Goal: Navigation & Orientation: Find specific page/section

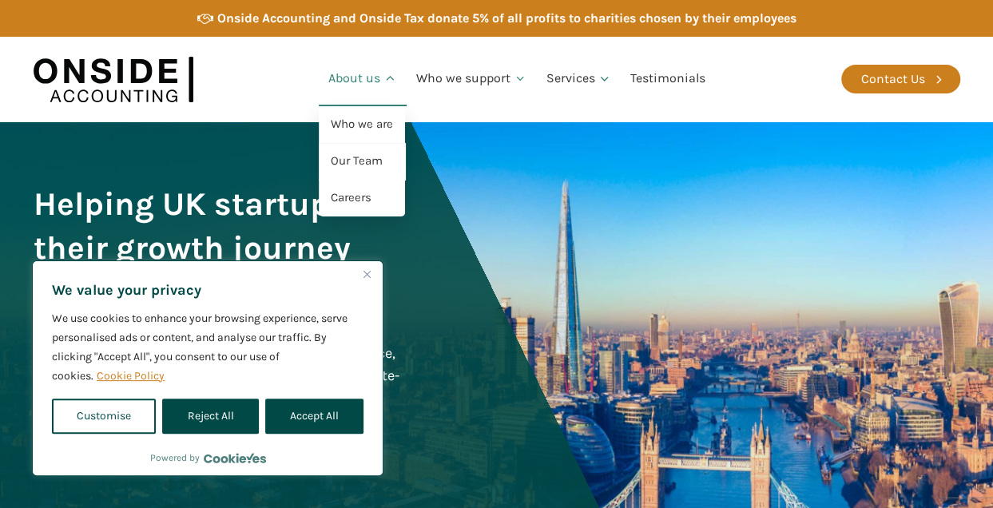
click at [375, 78] on link "About us" at bounding box center [363, 79] width 88 height 54
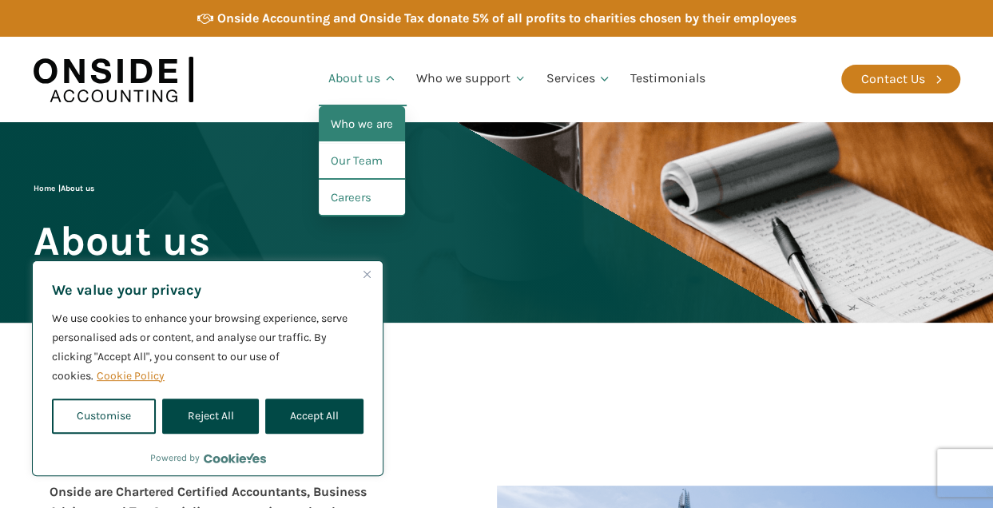
click at [377, 125] on link "Who we are" at bounding box center [362, 124] width 86 height 37
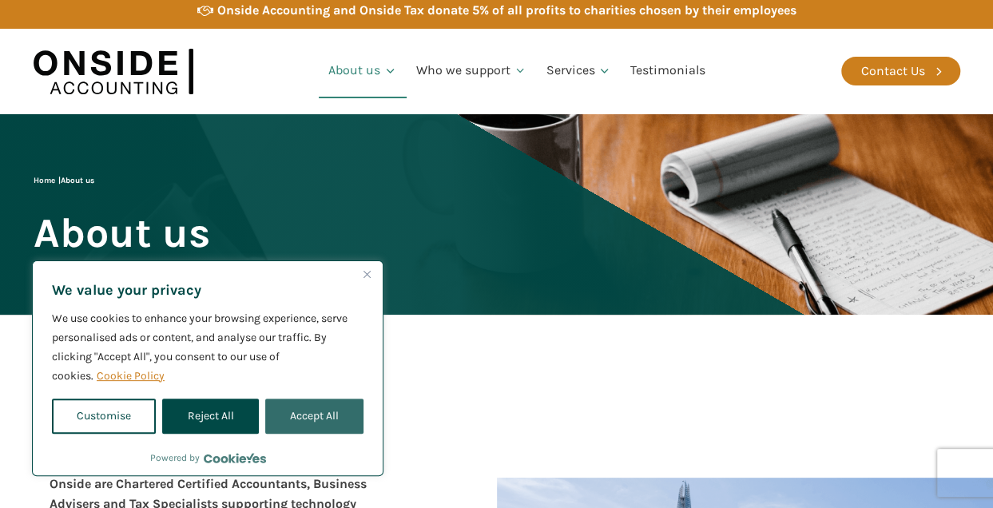
click at [338, 425] on button "Accept All" at bounding box center [314, 416] width 98 height 35
checkbox input "true"
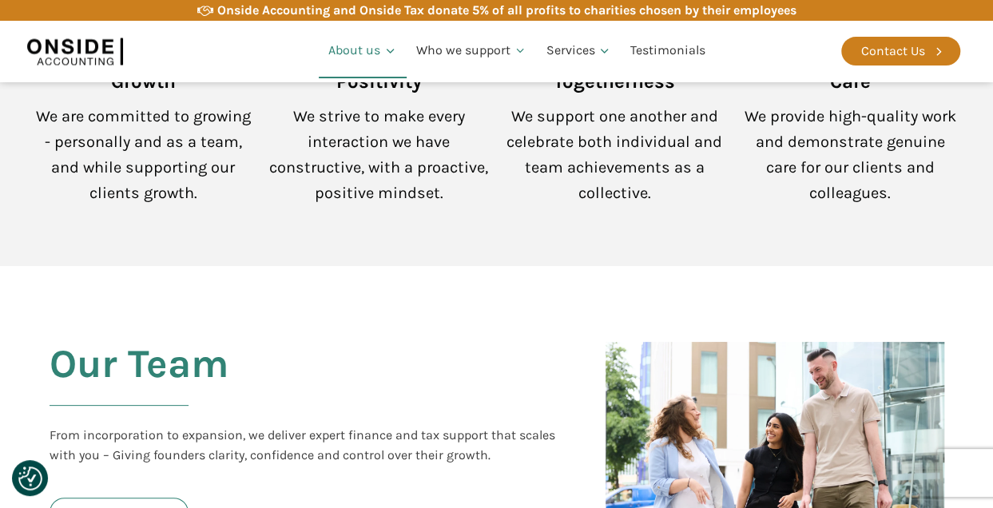
scroll to position [1639, 0]
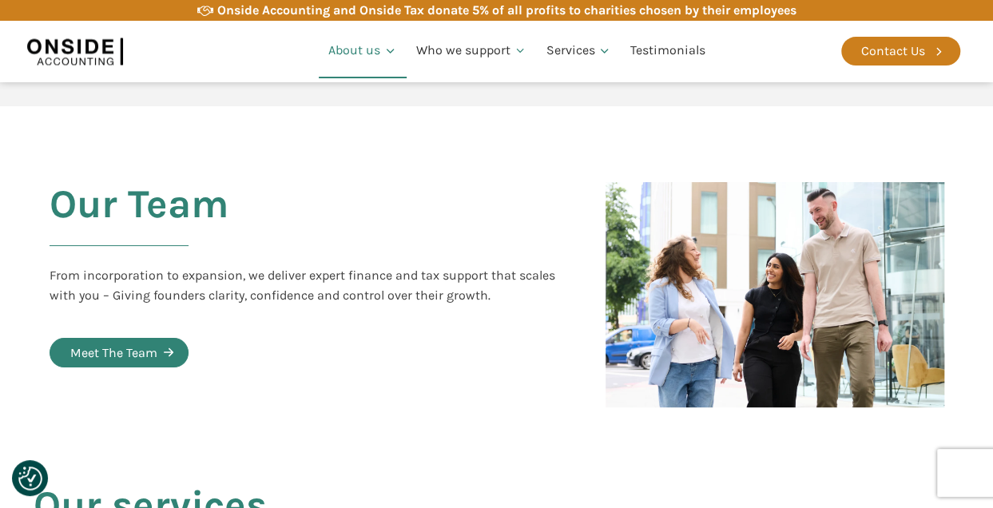
click at [110, 343] on div "Meet The Team" at bounding box center [113, 353] width 87 height 21
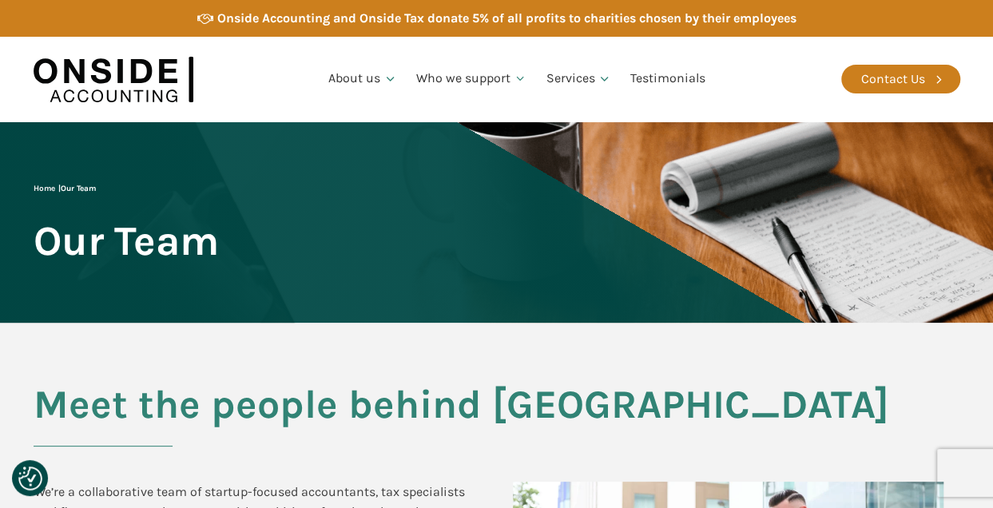
scroll to position [160, 0]
